Goal: Navigation & Orientation: Find specific page/section

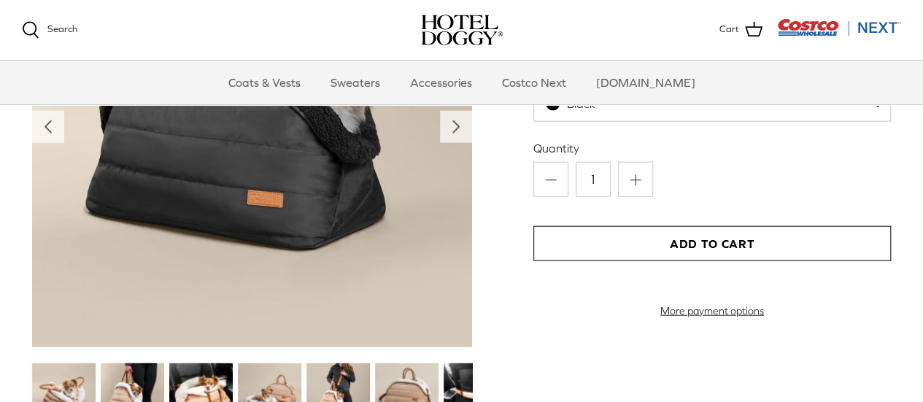
scroll to position [1459, 0]
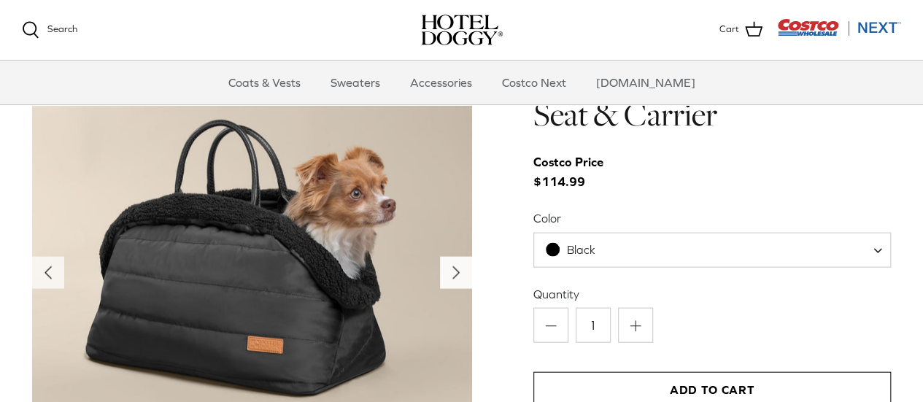
click at [454, 275] on polyline "Next" at bounding box center [456, 273] width 6 height 12
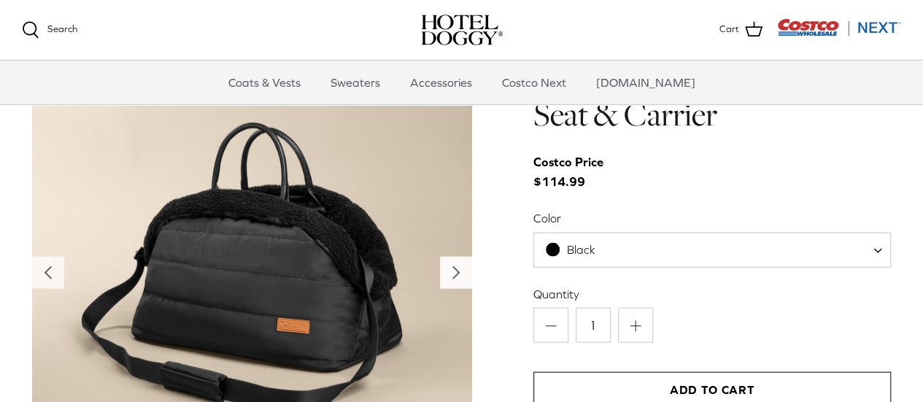
click at [453, 276] on polyline "Next" at bounding box center [456, 273] width 6 height 12
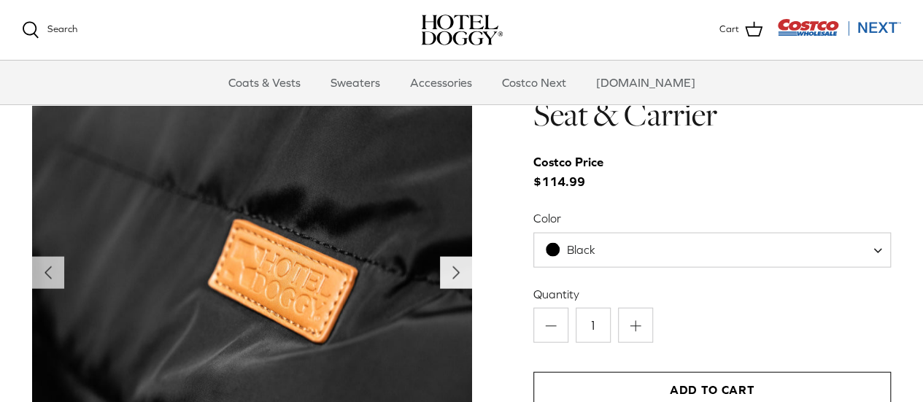
click at [453, 277] on polyline "Next" at bounding box center [456, 273] width 6 height 12
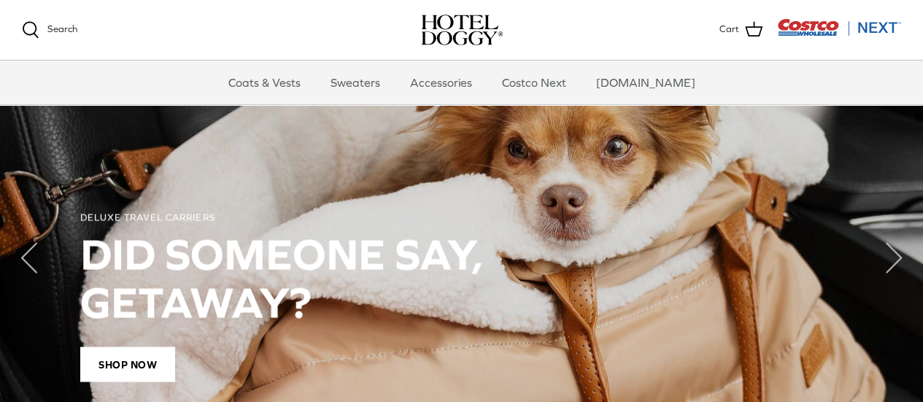
scroll to position [948, 0]
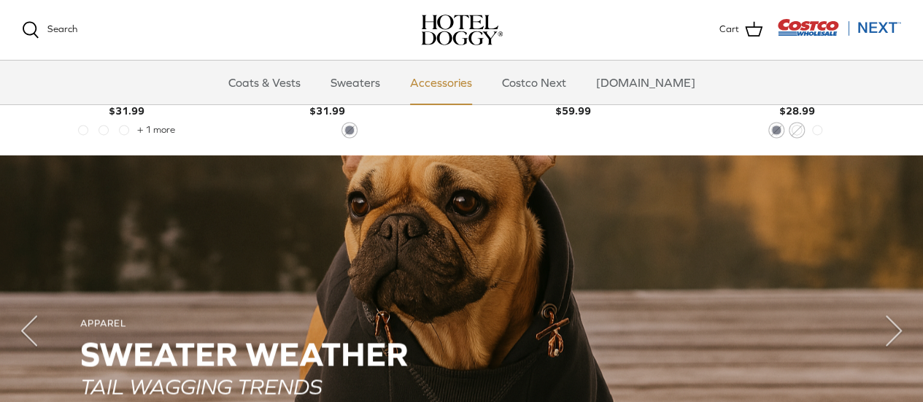
click at [467, 81] on link "Accessories" at bounding box center [441, 83] width 88 height 44
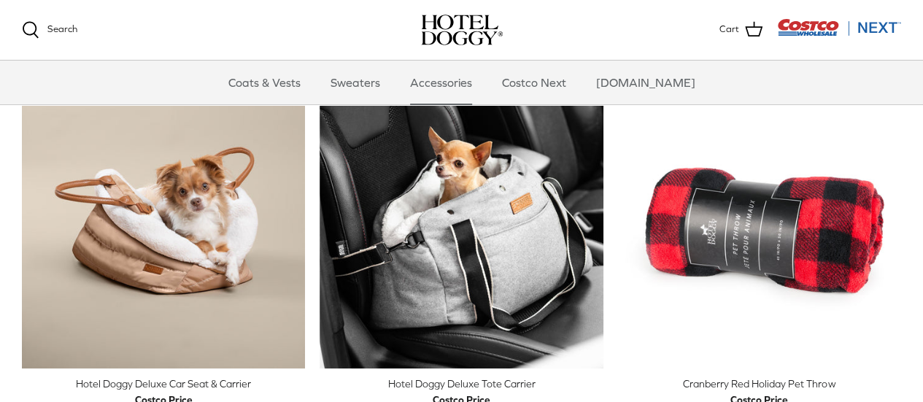
scroll to position [292, 0]
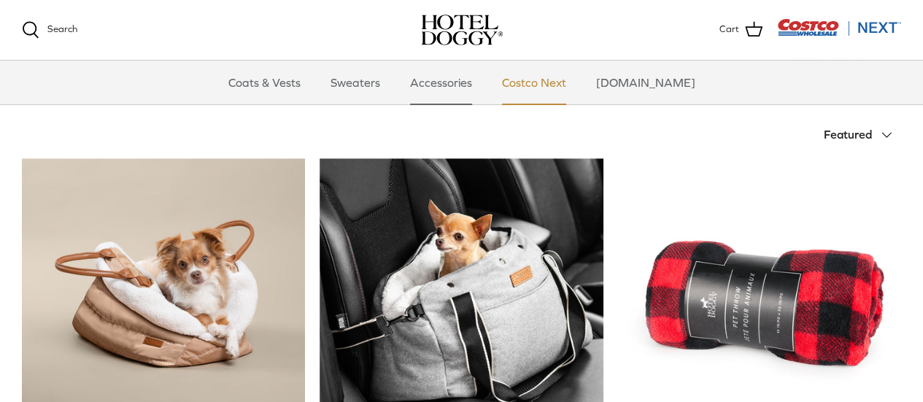
click at [576, 82] on link "Costco Next" at bounding box center [534, 83] width 90 height 44
